Goal: Task Accomplishment & Management: Use online tool/utility

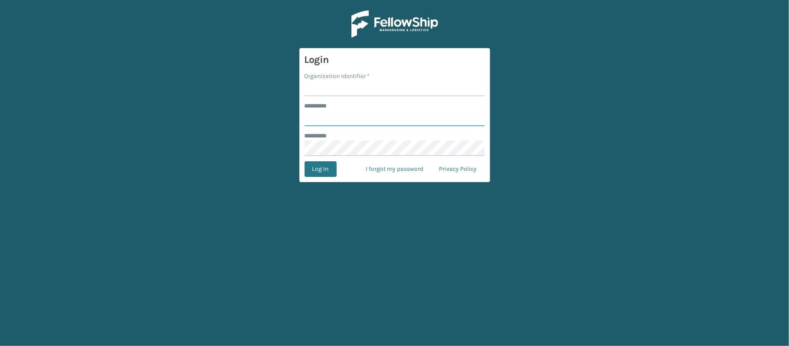
type input "********"
click at [342, 83] on input "Organization Identifier *" at bounding box center [395, 89] width 180 height 16
type input "MilliardLV"
click at [330, 167] on button "Log In" at bounding box center [321, 169] width 32 height 16
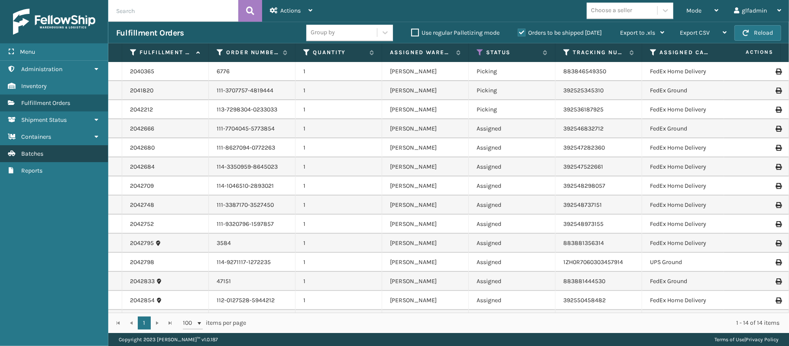
click at [57, 153] on link "Batches" at bounding box center [54, 153] width 108 height 17
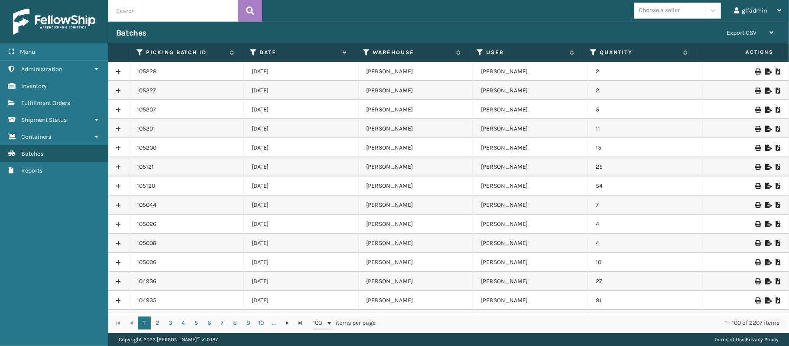
click at [766, 70] on icon at bounding box center [768, 71] width 5 height 6
click at [766, 90] on icon at bounding box center [768, 91] width 5 height 6
